Goal: Task Accomplishment & Management: Complete application form

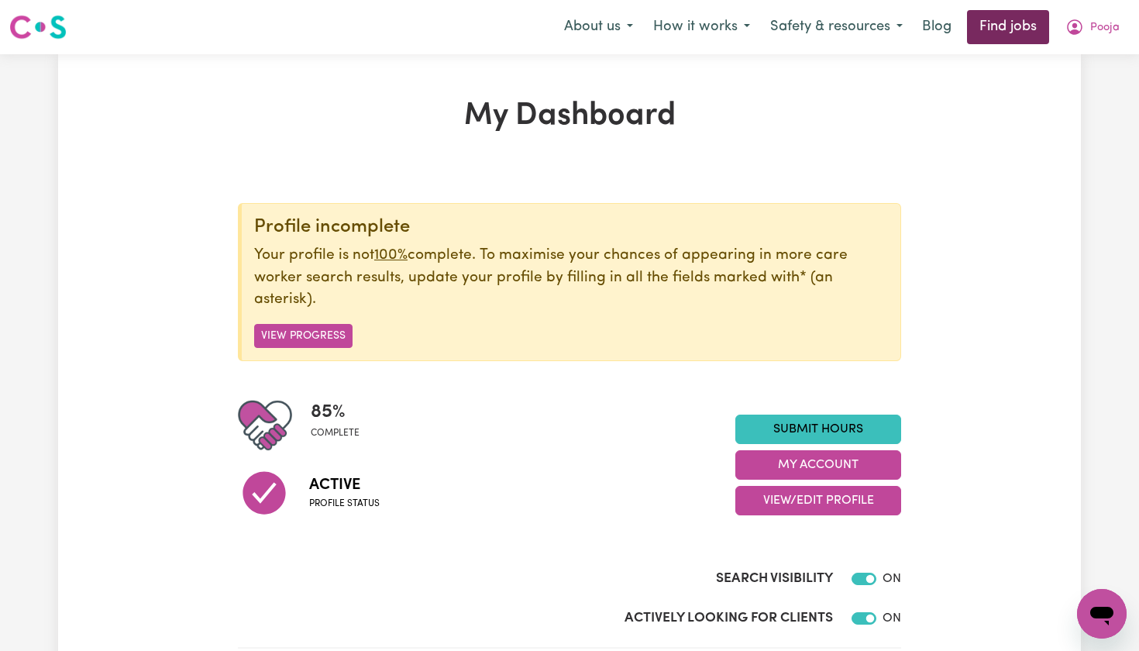
click at [987, 23] on link "Find jobs" at bounding box center [1008, 27] width 82 height 34
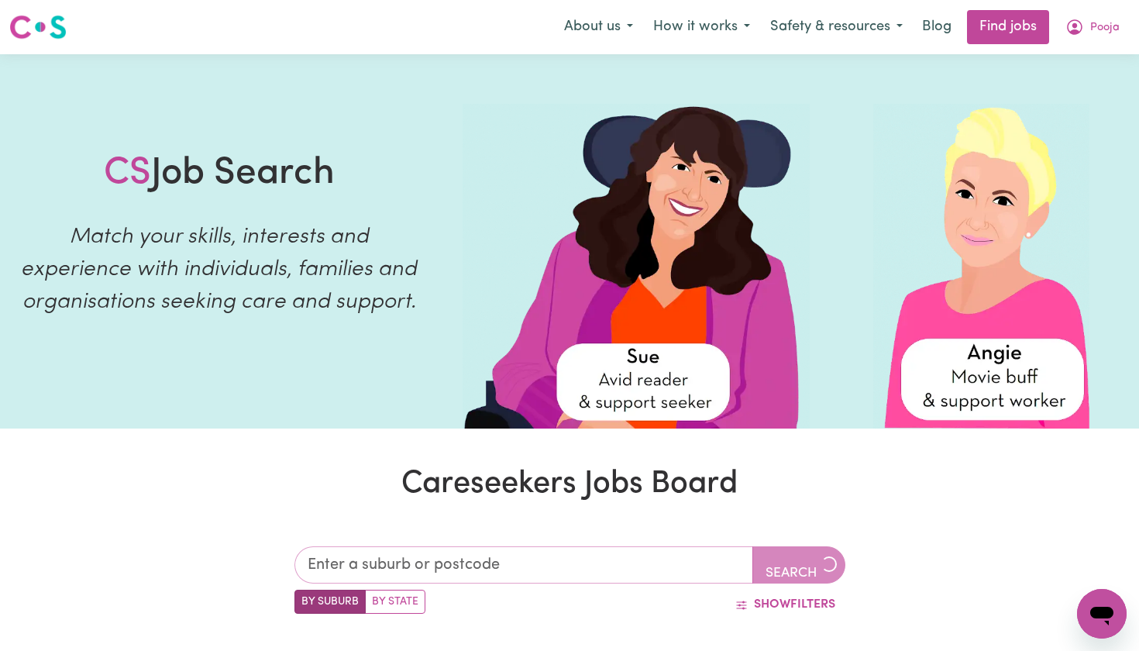
click at [555, 573] on input "text" at bounding box center [523, 564] width 459 height 37
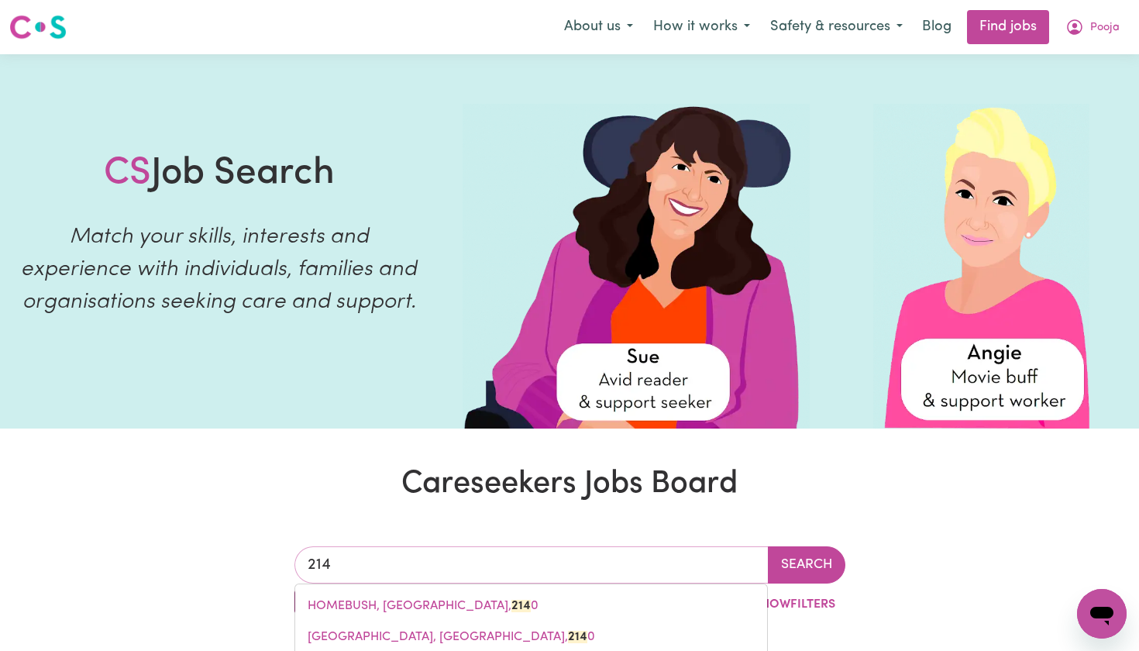
type input "2148"
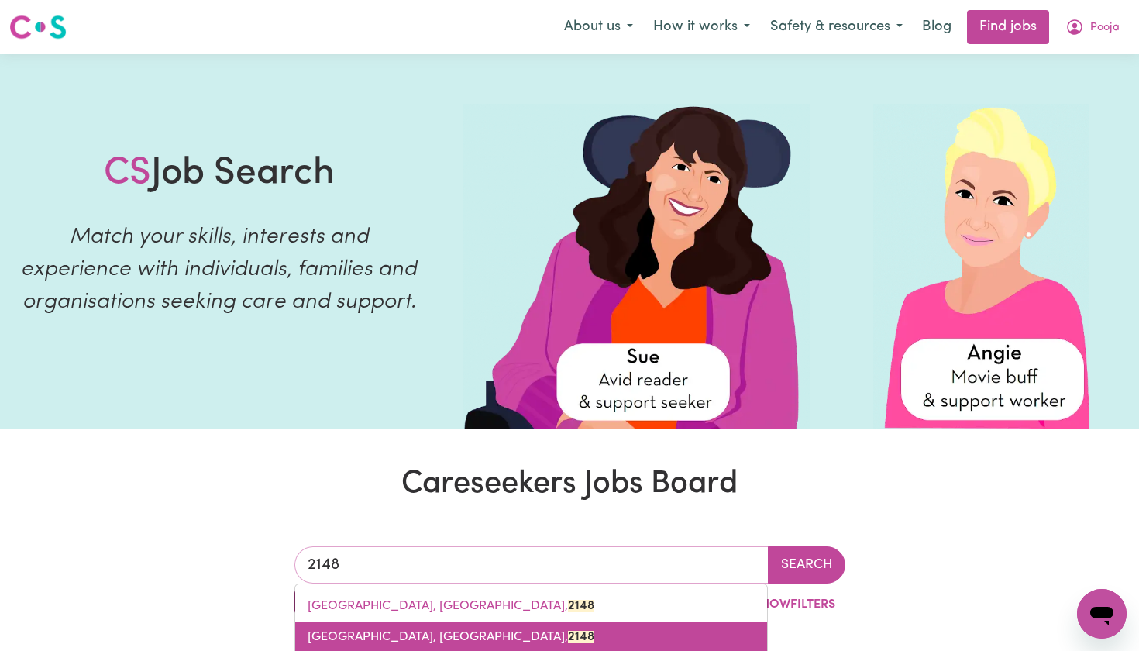
click at [476, 636] on span "[GEOGRAPHIC_DATA], [GEOGRAPHIC_DATA], 2148" at bounding box center [451, 637] width 287 height 12
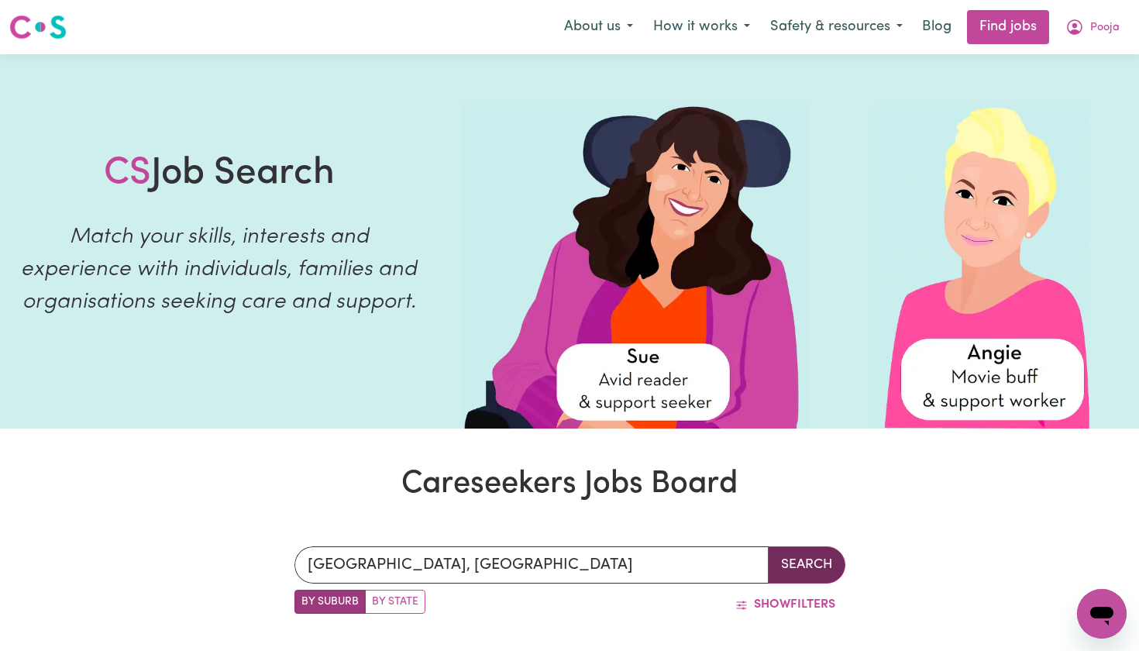
click at [783, 570] on button "Search" at bounding box center [806, 564] width 77 height 37
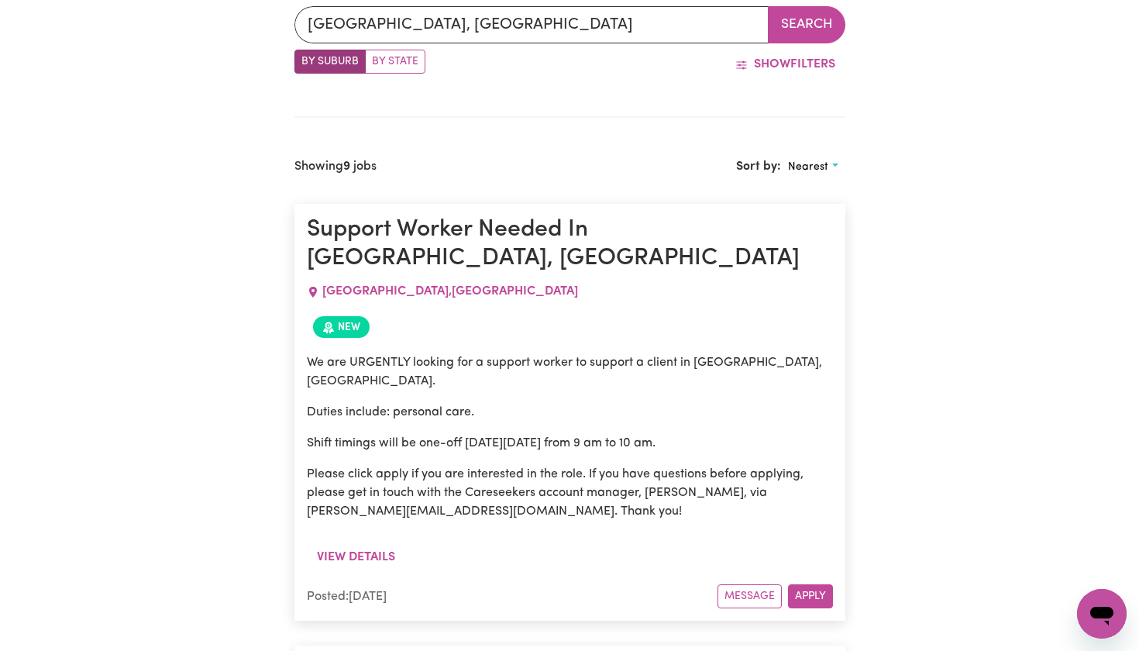
scroll to position [202, 0]
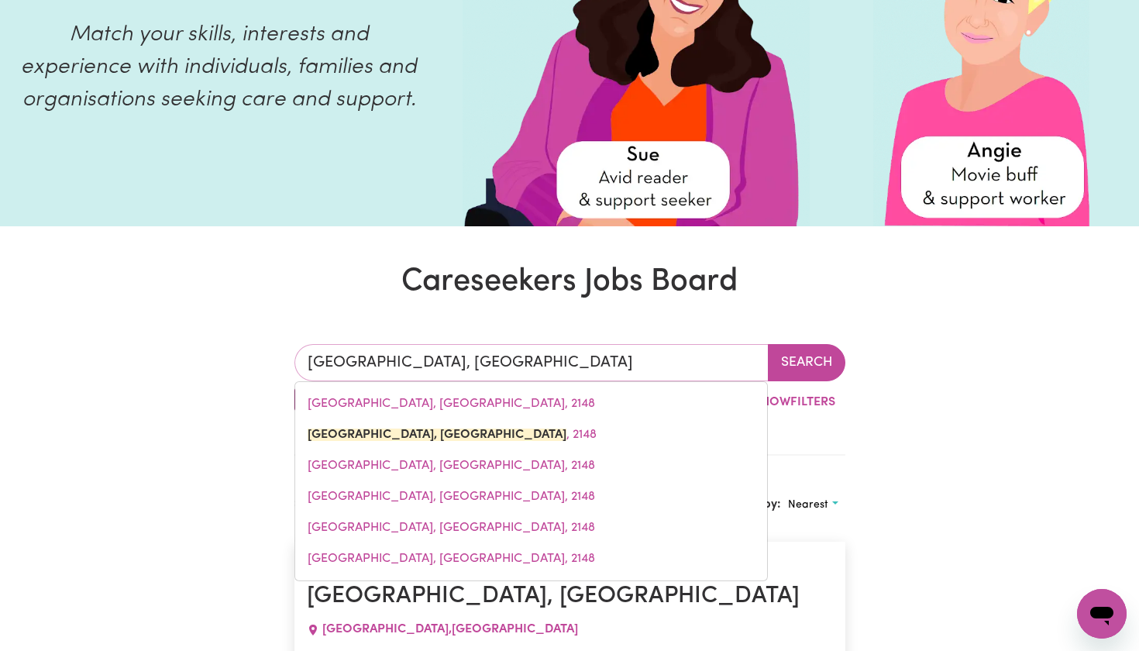
drag, startPoint x: 583, startPoint y: 355, endPoint x: 232, endPoint y: 344, distance: 351.1
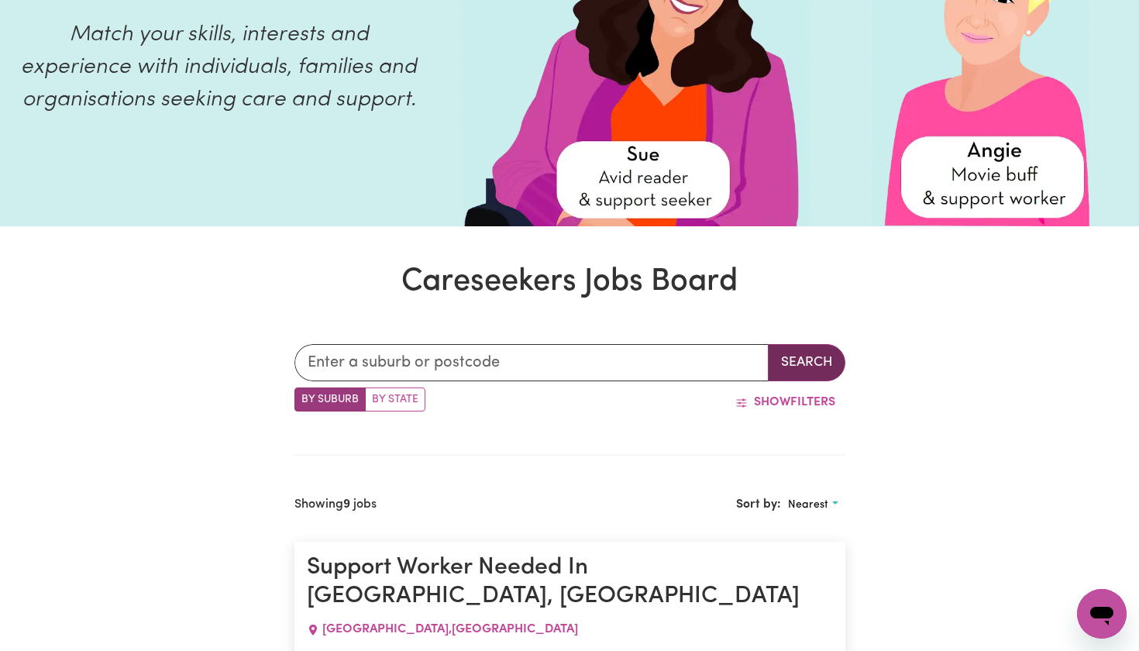
click at [814, 366] on button "Search" at bounding box center [806, 362] width 77 height 37
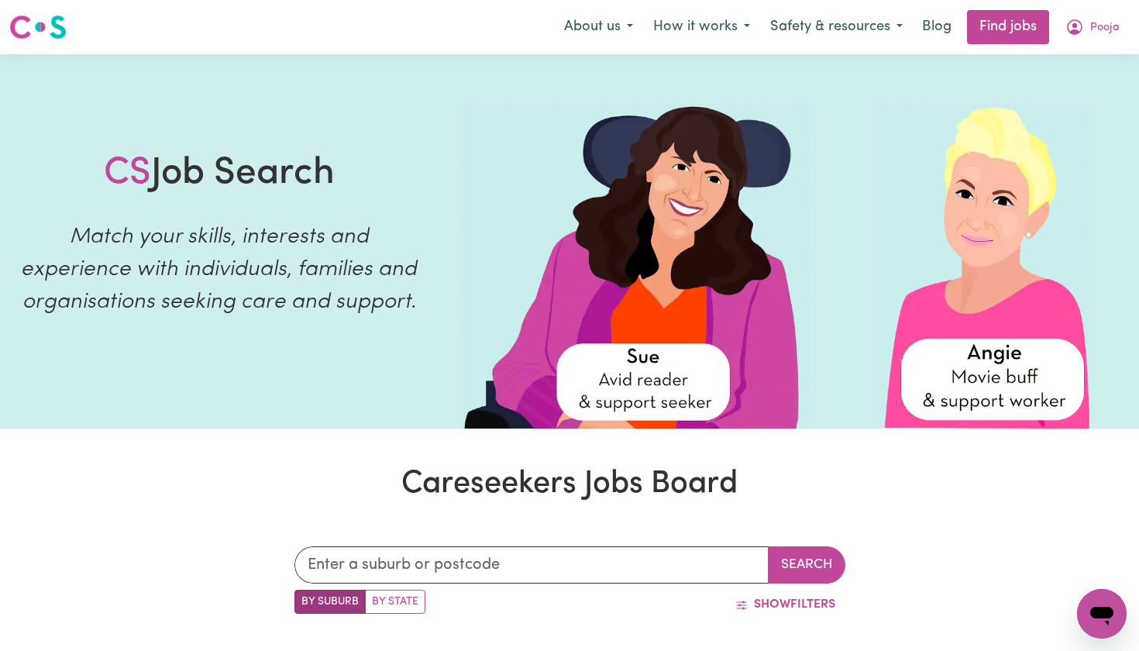
scroll to position [0, 0]
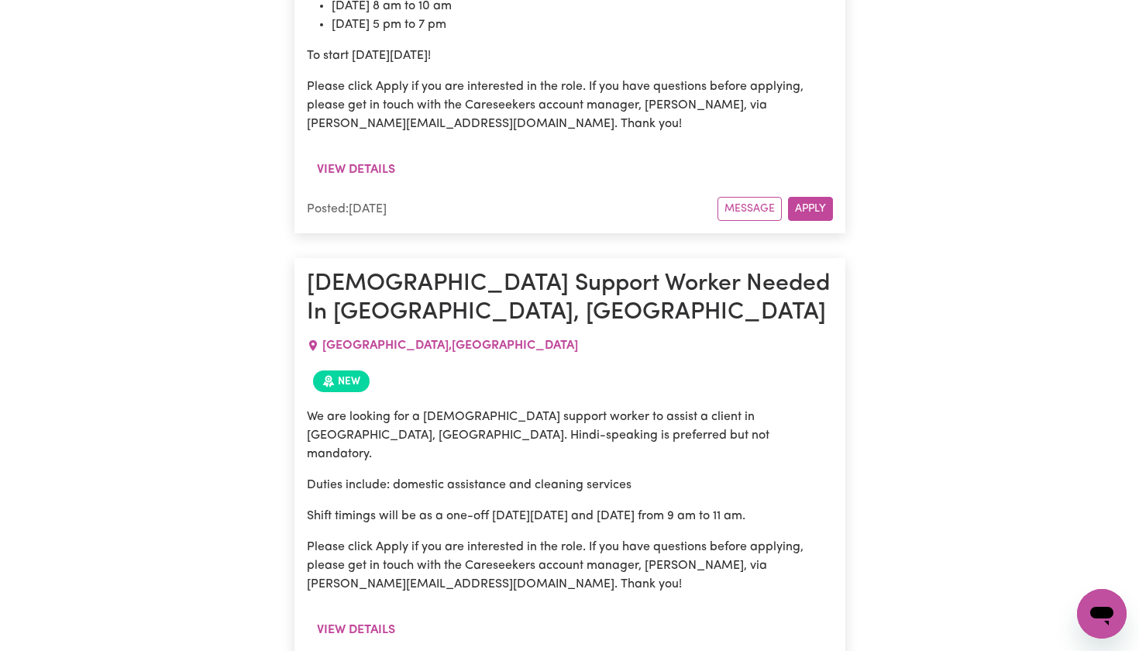
scroll to position [5076, 0]
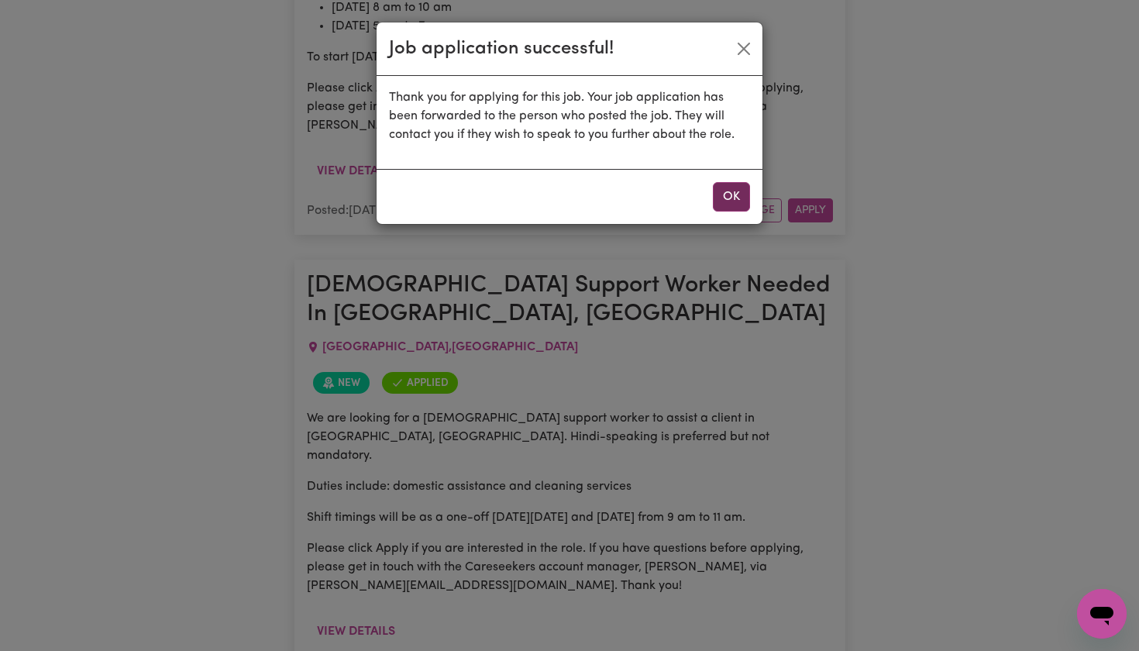
click at [724, 194] on button "OK" at bounding box center [731, 196] width 37 height 29
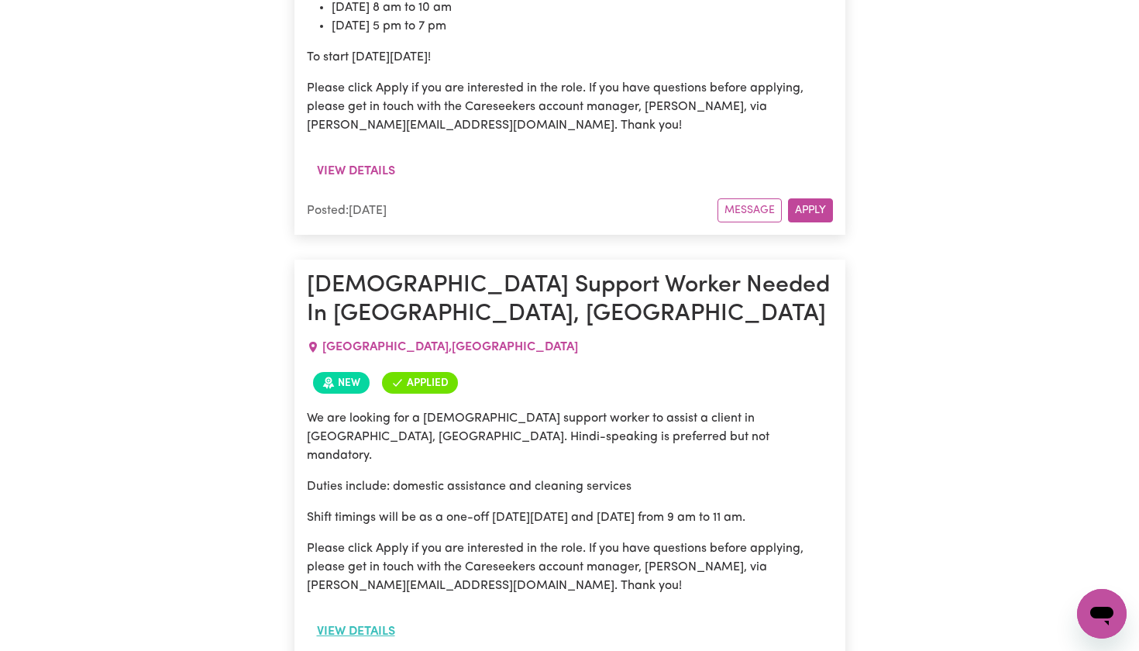
click at [377, 617] on button "View details" at bounding box center [356, 631] width 98 height 29
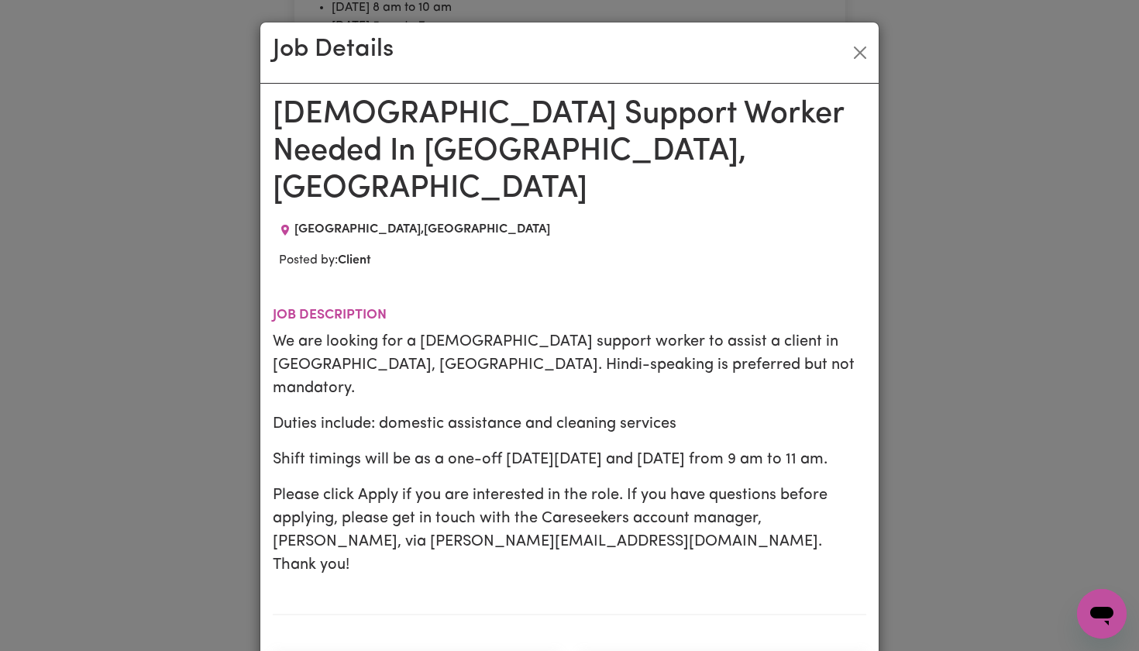
scroll to position [0, 0]
click at [860, 54] on button "Close" at bounding box center [860, 52] width 25 height 25
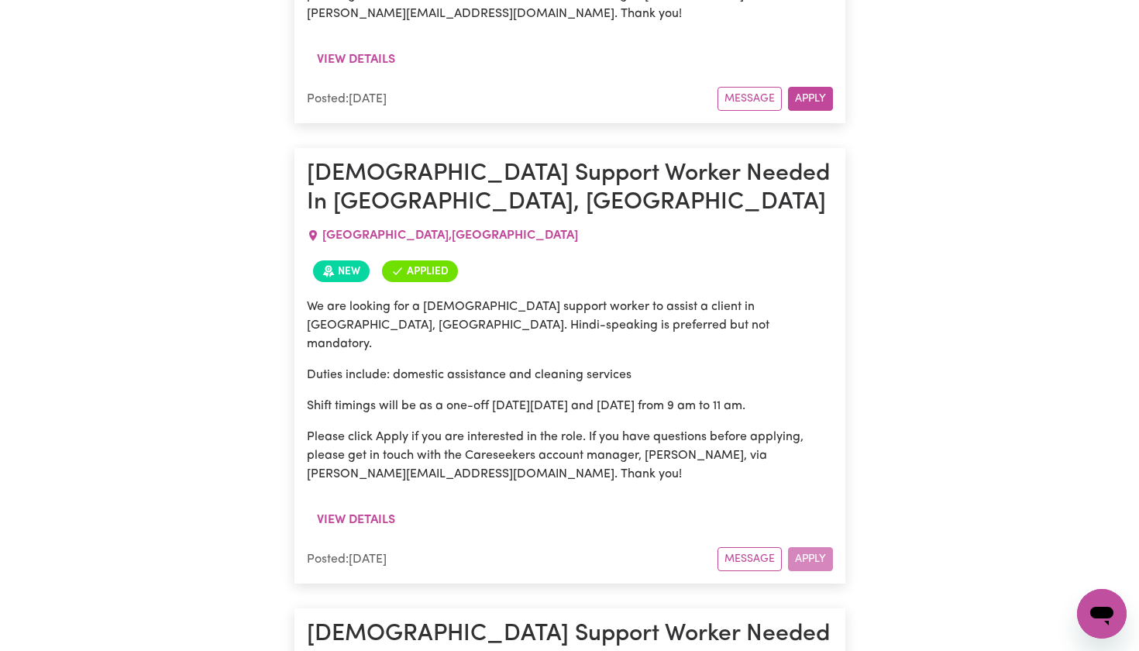
scroll to position [5142, 0]
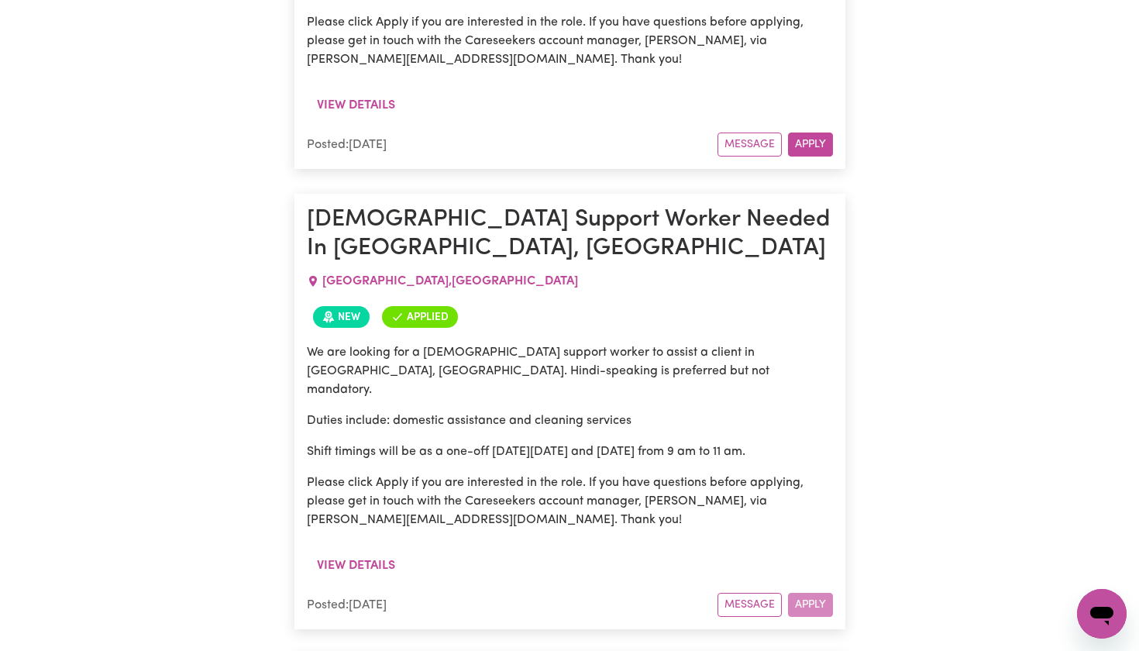
click at [419, 306] on span "Applied" at bounding box center [420, 317] width 76 height 22
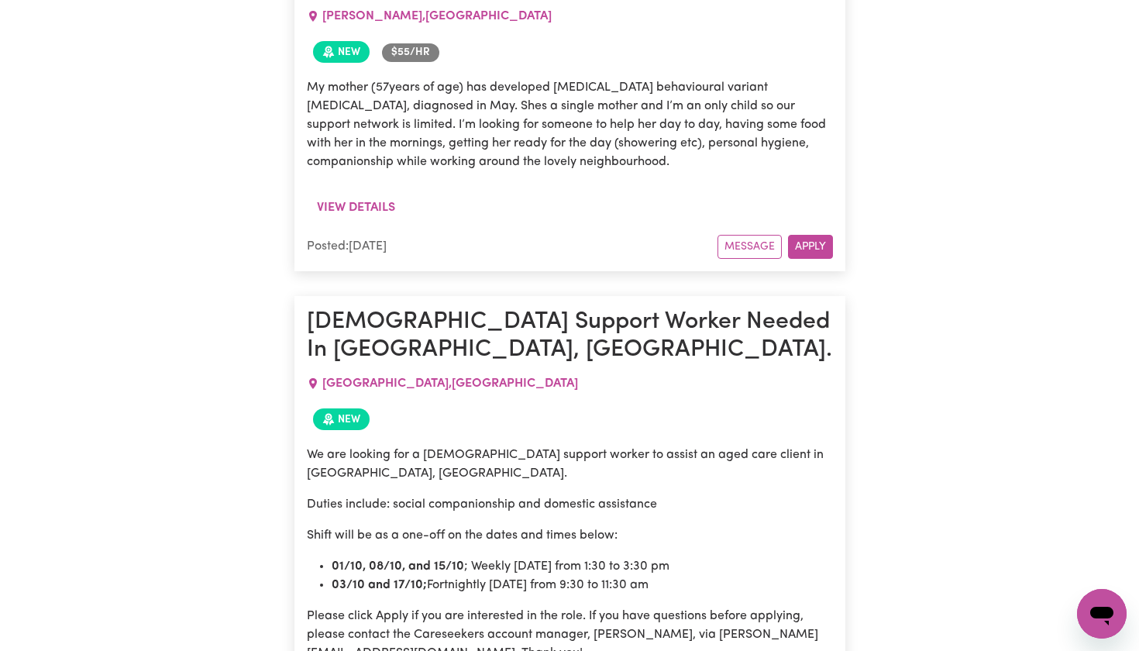
scroll to position [6943, 0]
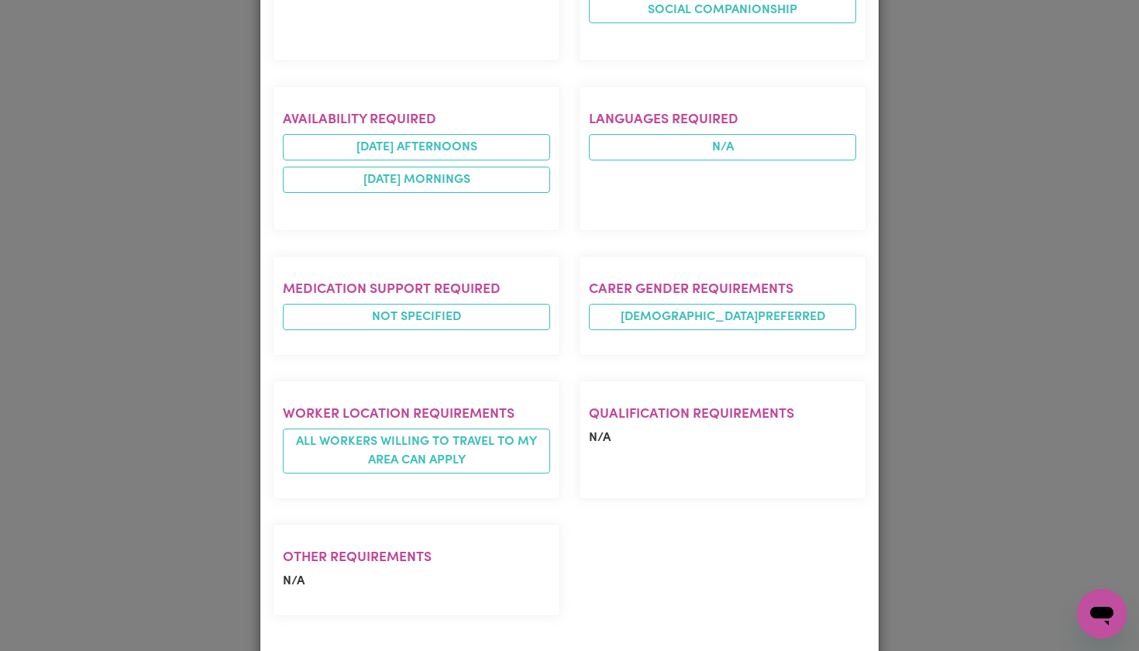
scroll to position [763, 0]
click at [741, 552] on div "Experience required Aged care - General Tasks required Domestic assistance (lig…" at bounding box center [569, 258] width 612 height 744
click at [961, 507] on div "Job Details Female Support Worker Needed In Baulkham Hills, NSW. BAULKHAM HILLS…" at bounding box center [569, 325] width 1139 height 651
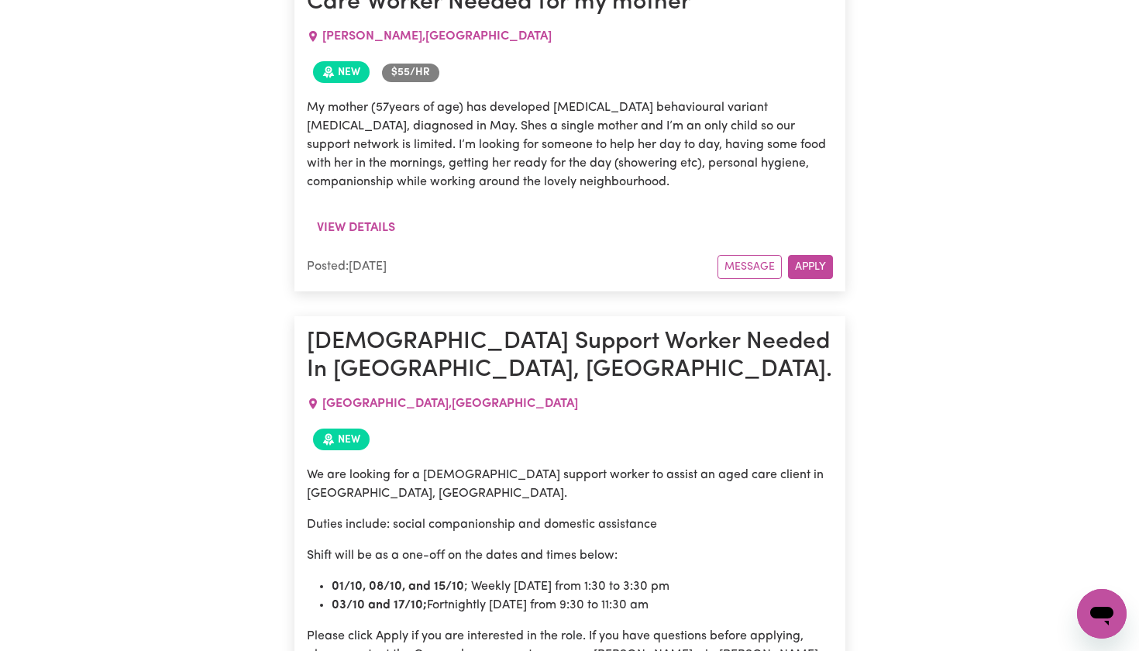
scroll to position [6918, 0]
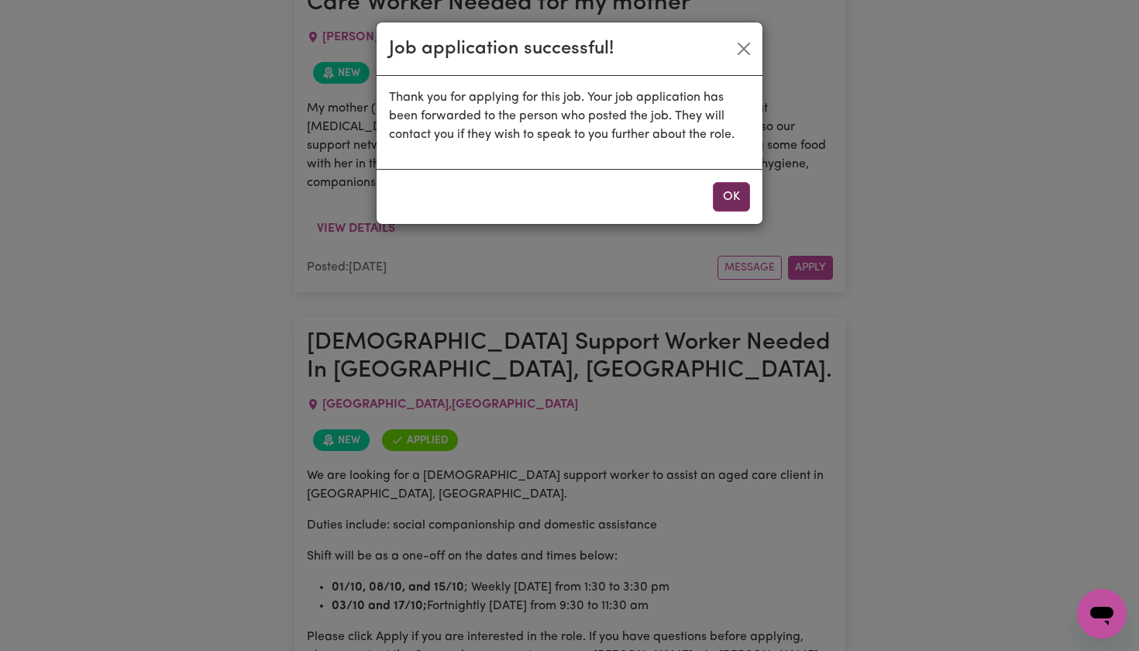
click at [732, 200] on button "OK" at bounding box center [731, 196] width 37 height 29
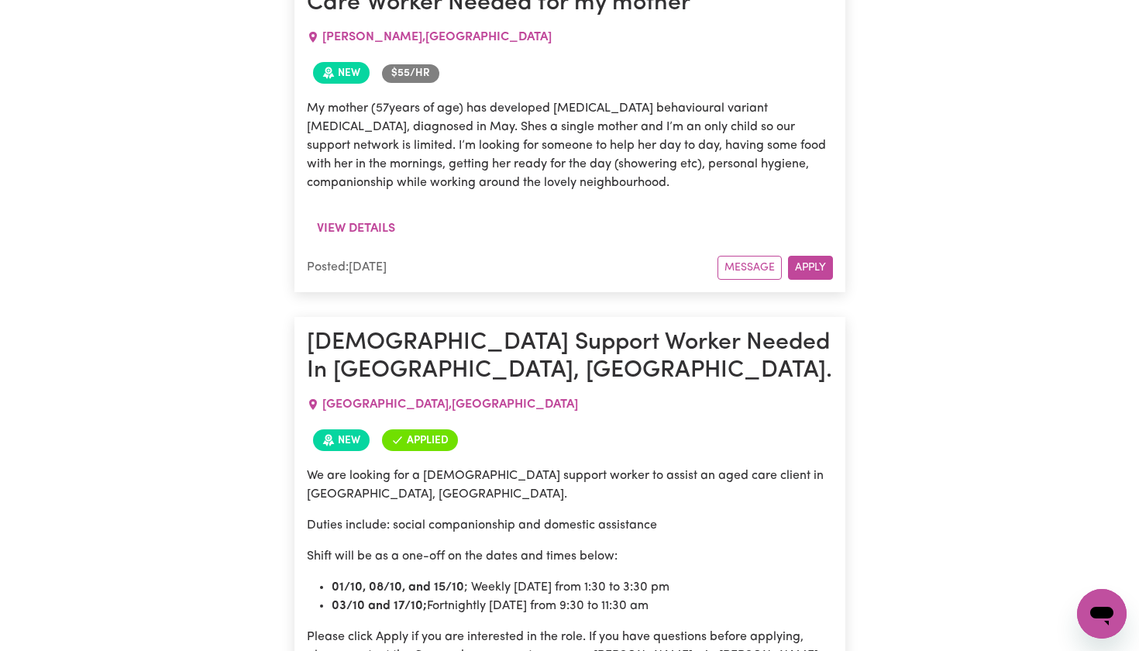
scroll to position [6989, 0]
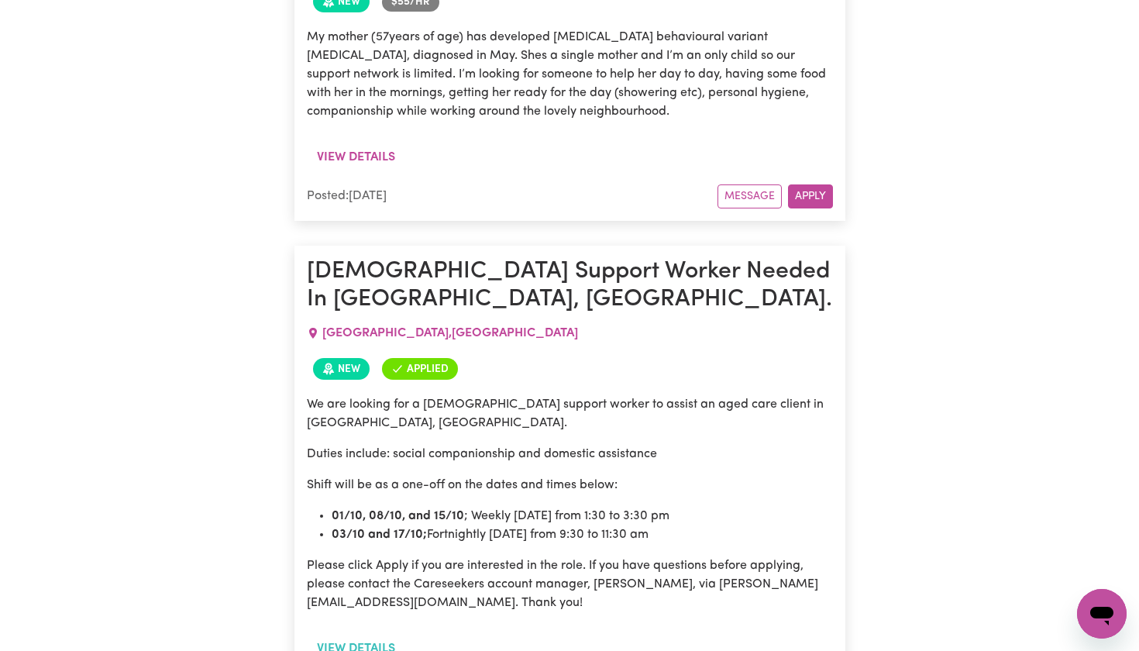
click at [360, 634] on button "View details" at bounding box center [356, 648] width 98 height 29
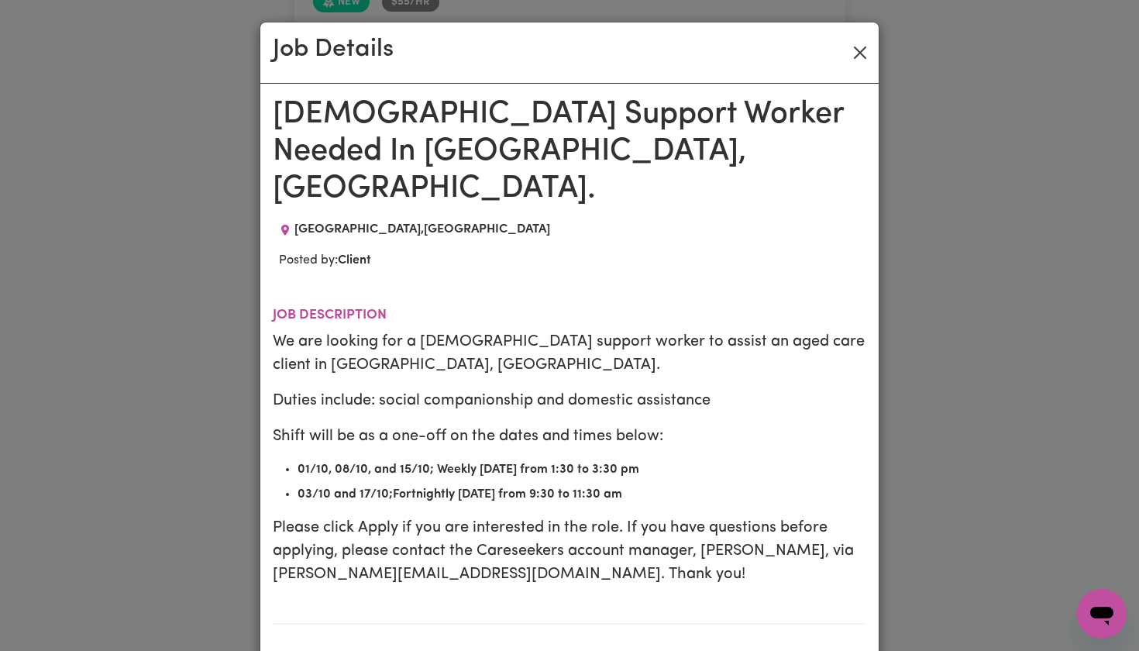
click at [864, 54] on button "Close" at bounding box center [860, 52] width 25 height 25
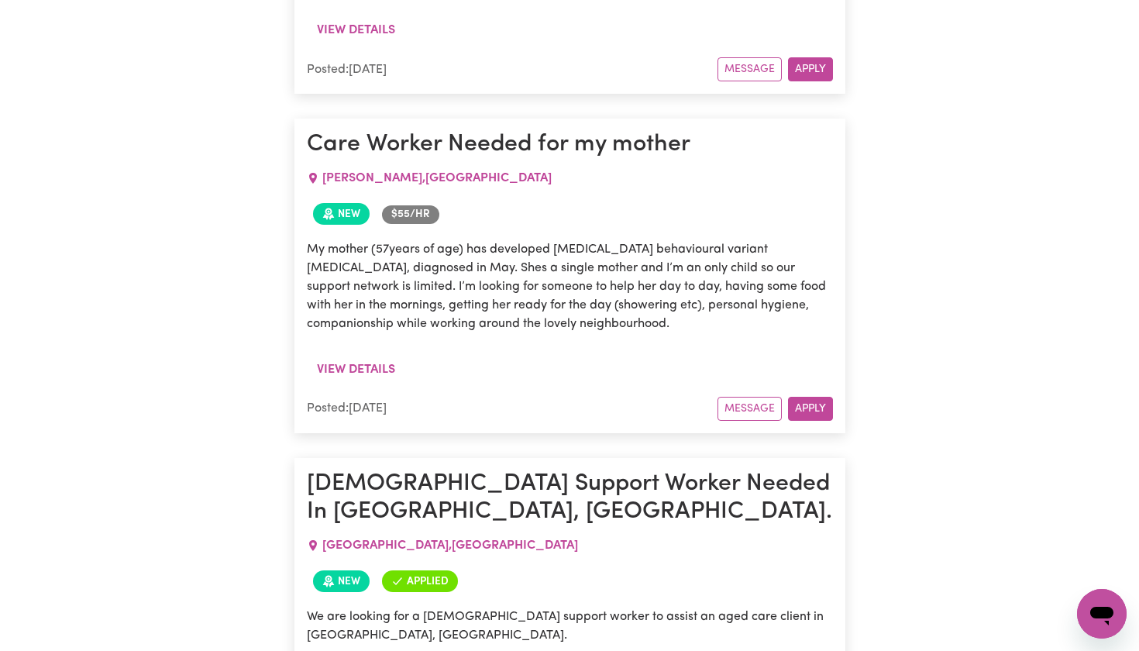
scroll to position [6775, 0]
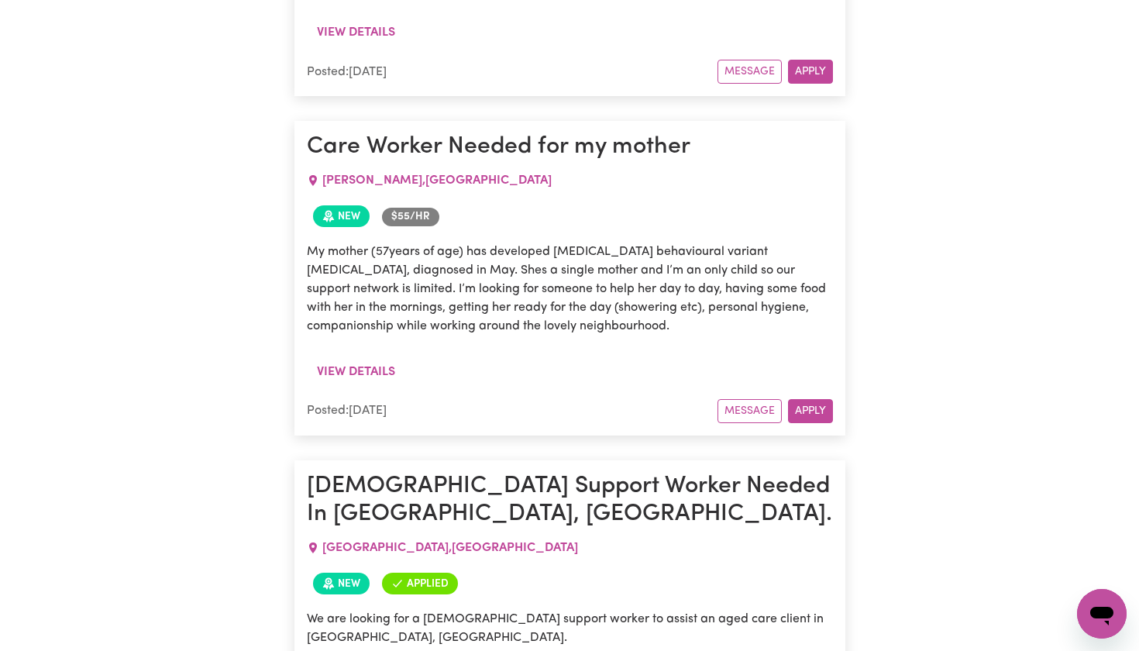
click at [354, 573] on span "New" at bounding box center [341, 584] width 57 height 22
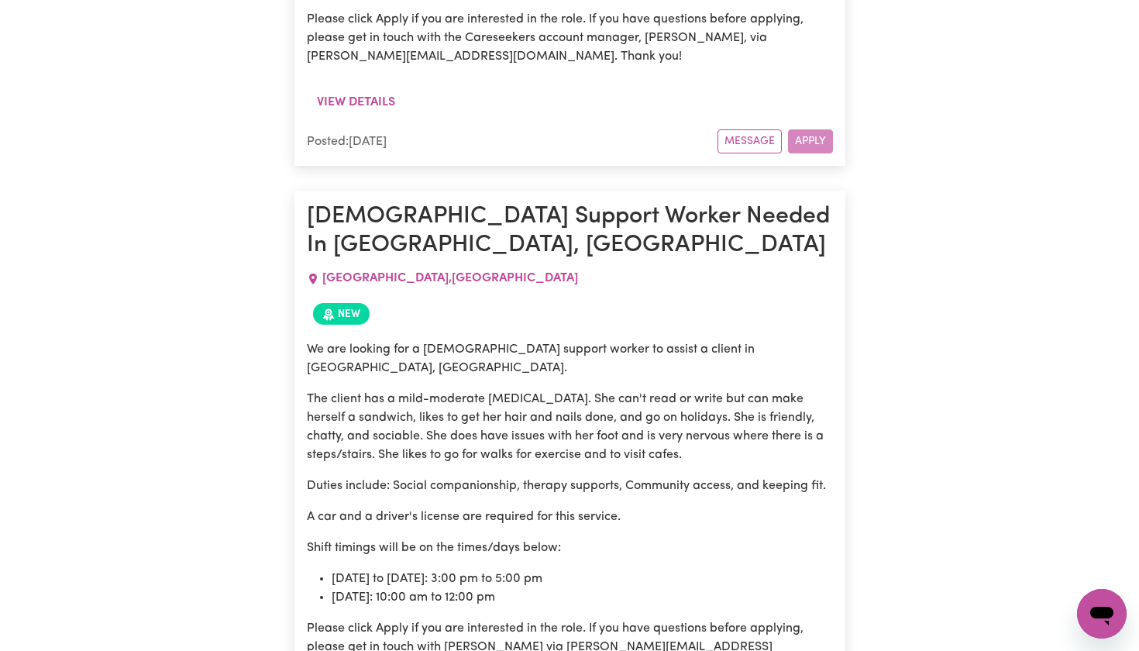
scroll to position [9698, 0]
